Goal: Use online tool/utility: Utilize a website feature to perform a specific function

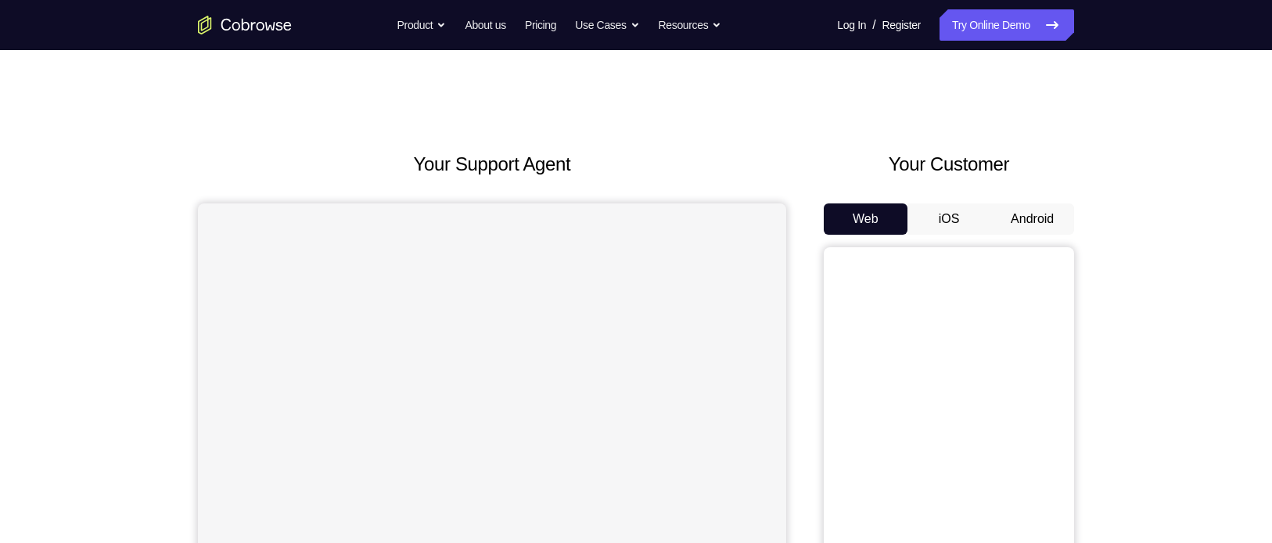
click at [1027, 214] on button "Android" at bounding box center [1033, 218] width 84 height 31
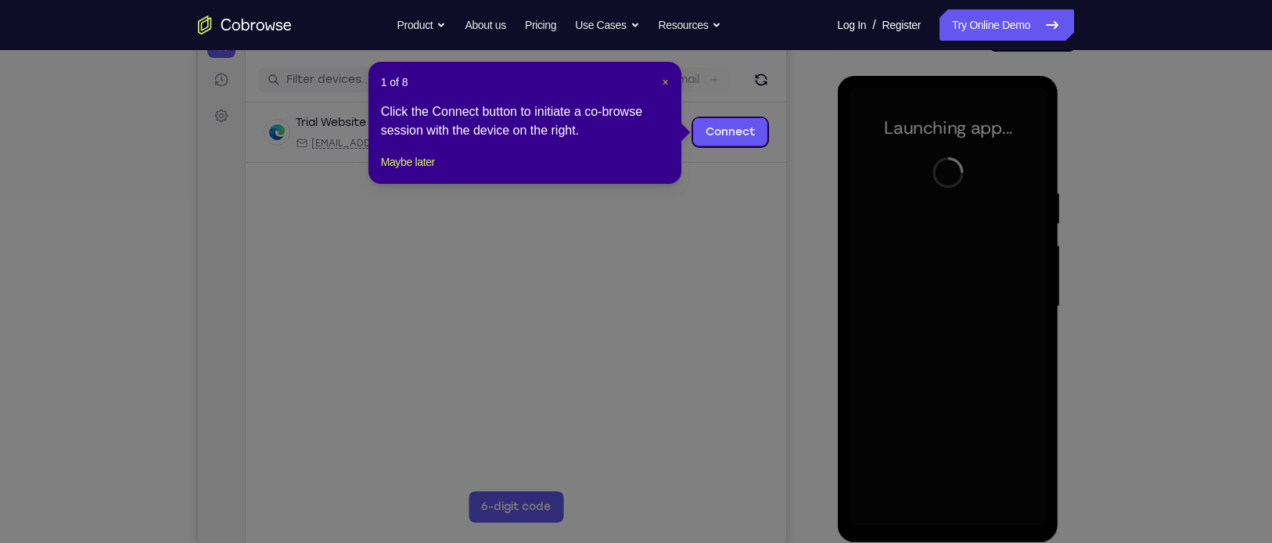
click at [667, 81] on span "×" at bounding box center [665, 82] width 6 height 13
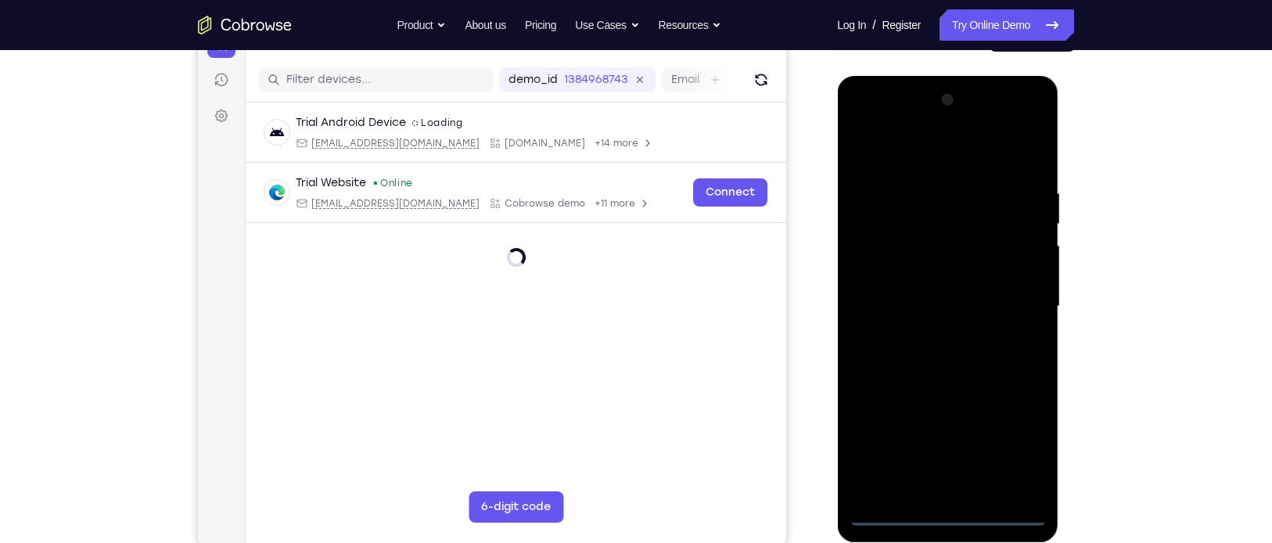
click at [941, 509] on div at bounding box center [947, 307] width 197 height 438
click at [1010, 433] on div at bounding box center [947, 307] width 197 height 438
click at [881, 119] on div at bounding box center [947, 307] width 197 height 438
click at [1019, 302] on div at bounding box center [947, 307] width 197 height 438
click at [939, 334] on div at bounding box center [947, 307] width 197 height 438
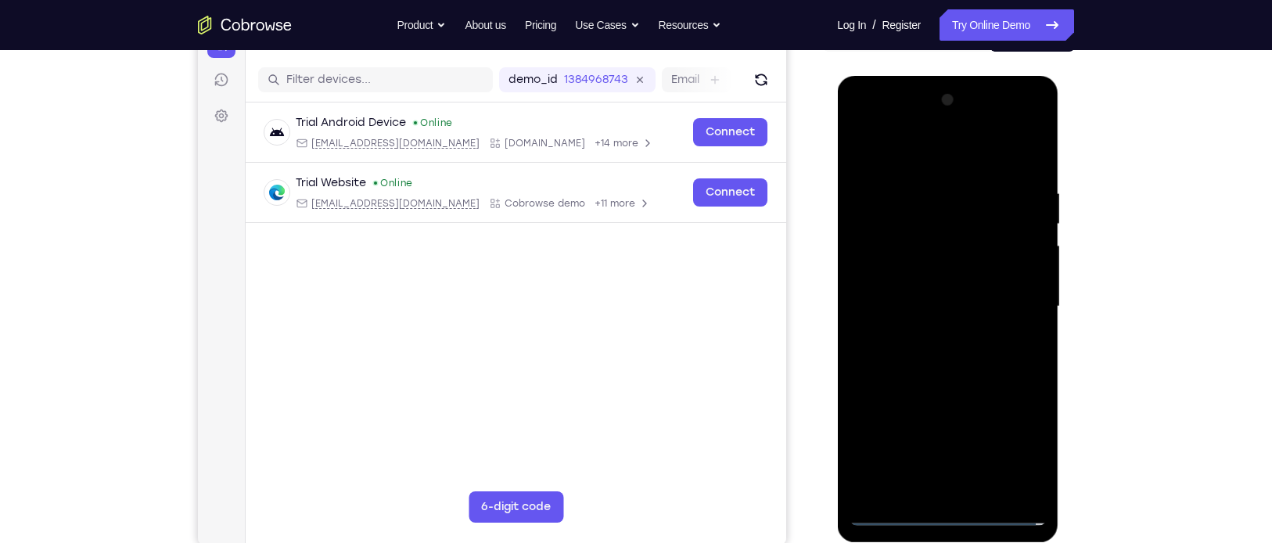
click at [928, 294] on div at bounding box center [947, 307] width 197 height 438
click at [887, 264] on div at bounding box center [947, 307] width 197 height 438
click at [925, 308] on div at bounding box center [947, 307] width 197 height 438
click at [961, 371] on div at bounding box center [947, 307] width 197 height 438
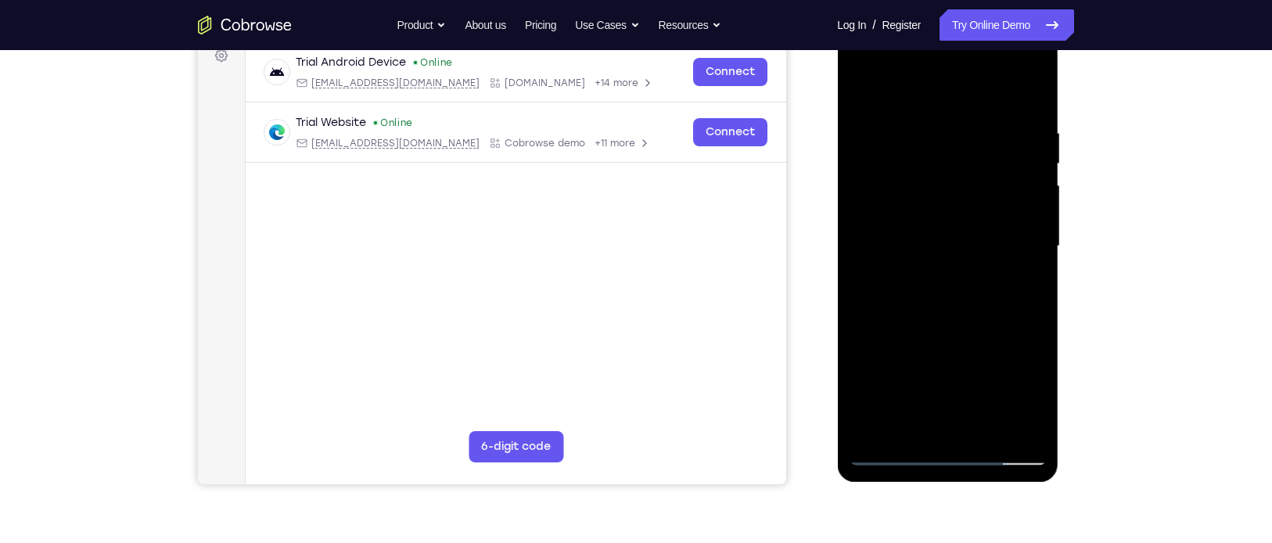
scroll to position [244, 0]
drag, startPoint x: 936, startPoint y: 288, endPoint x: 948, endPoint y: 197, distance: 91.5
click at [948, 197] on div at bounding box center [947, 246] width 197 height 438
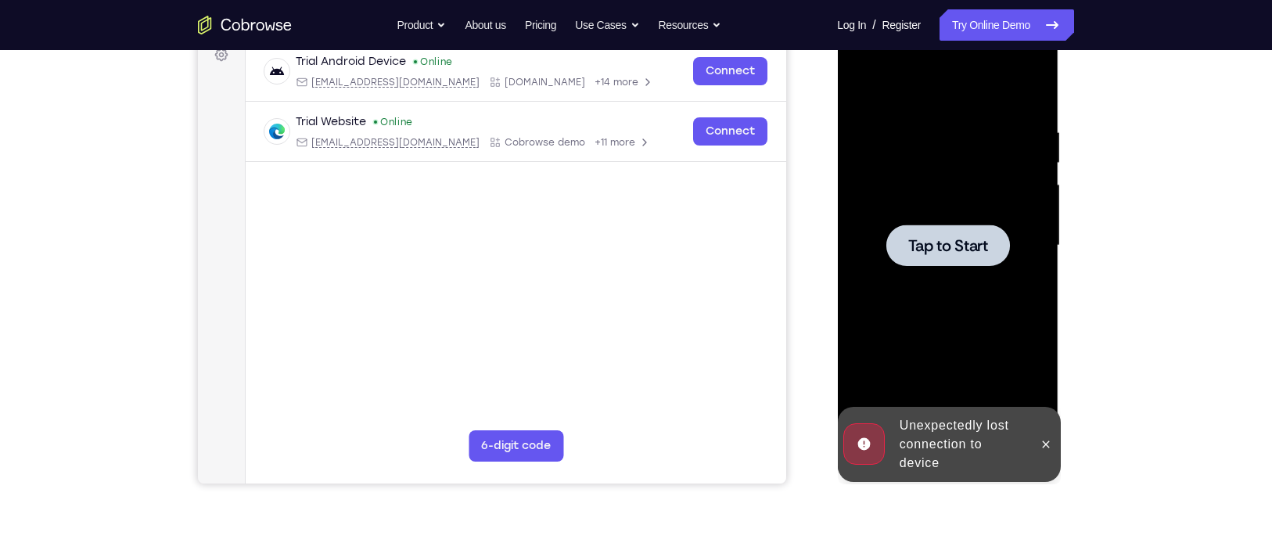
drag, startPoint x: 934, startPoint y: 244, endPoint x: 953, endPoint y: 203, distance: 45.9
click at [953, 15] on div "Tap to Start" at bounding box center [947, 15] width 221 height 0
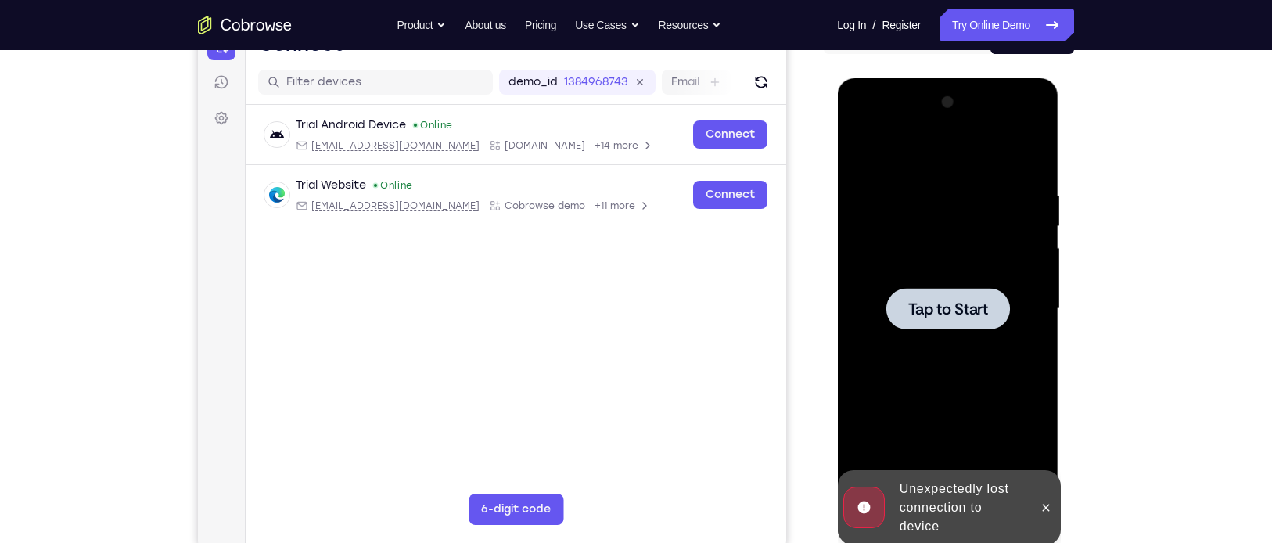
scroll to position [175, 0]
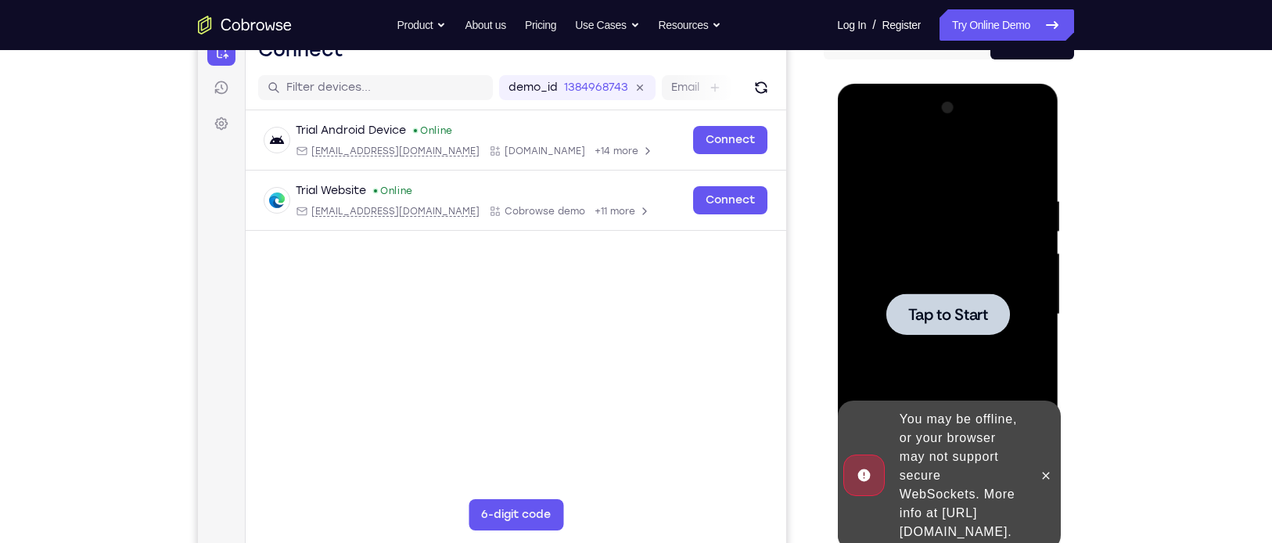
click at [988, 329] on div at bounding box center [948, 313] width 124 height 41
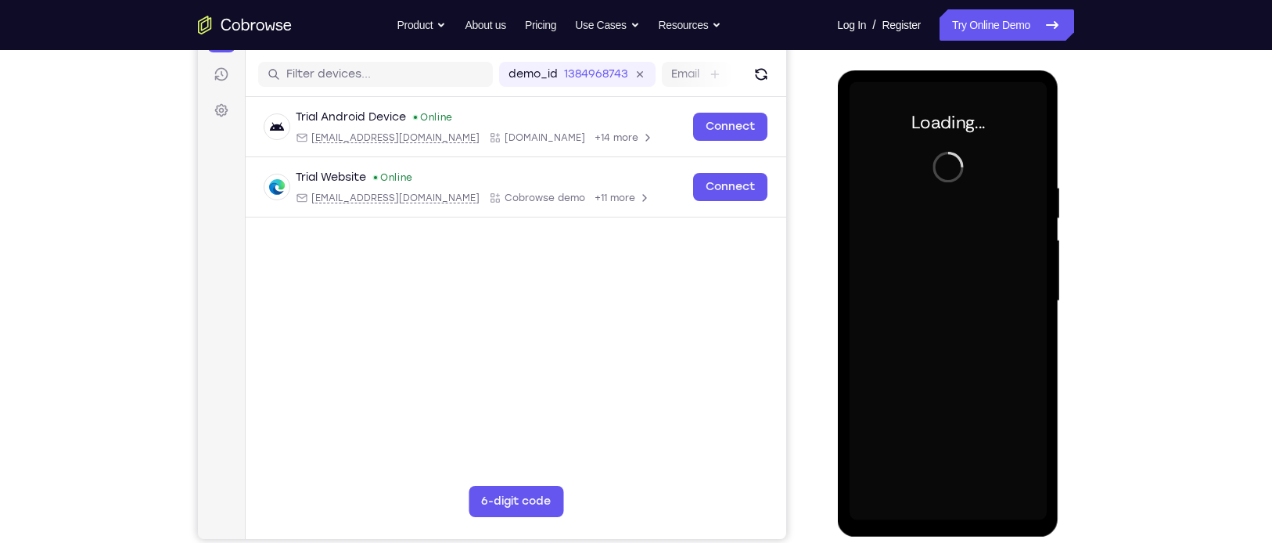
scroll to position [189, 0]
